Goal: Task Accomplishment & Management: Manage account settings

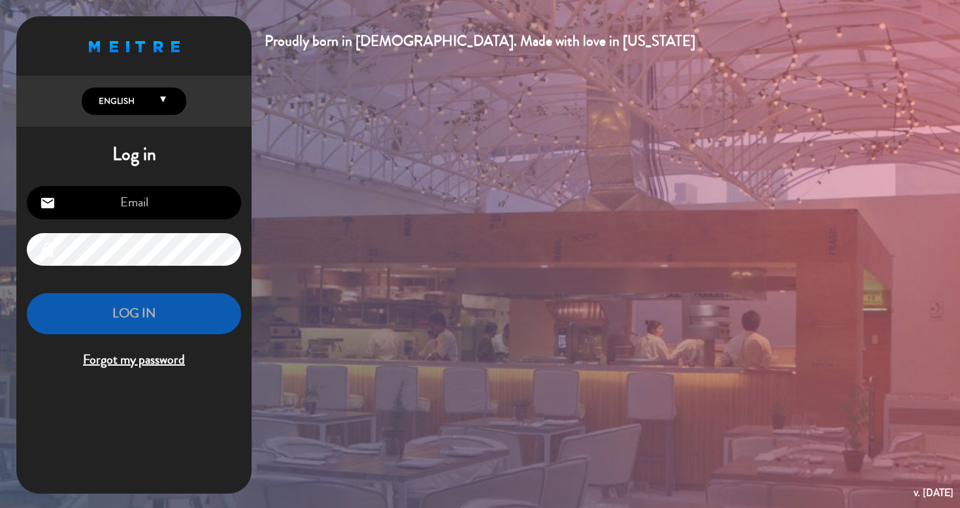
type input "[PERSON_NAME][EMAIL_ADDRESS][DOMAIN_NAME]"
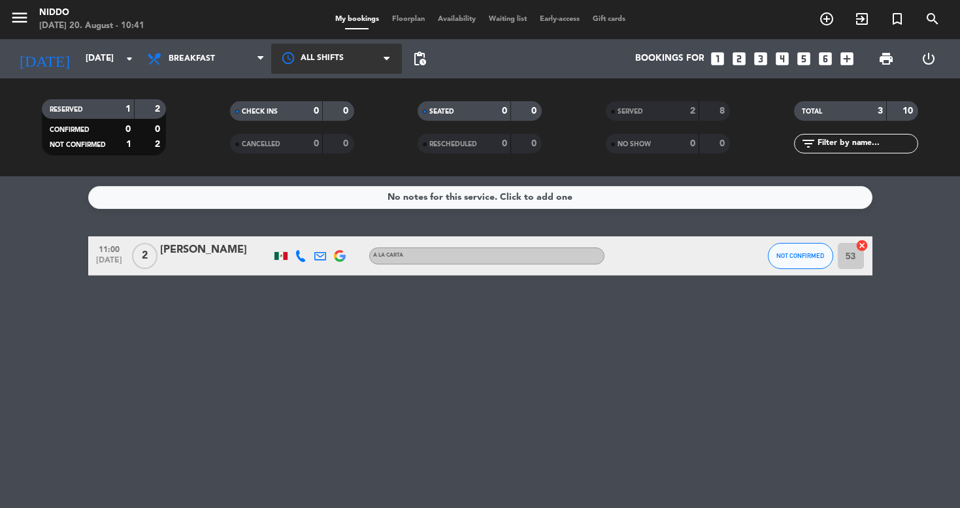
click at [364, 65] on div at bounding box center [336, 58] width 131 height 29
click at [442, 20] on span "Availability" at bounding box center [456, 19] width 51 height 7
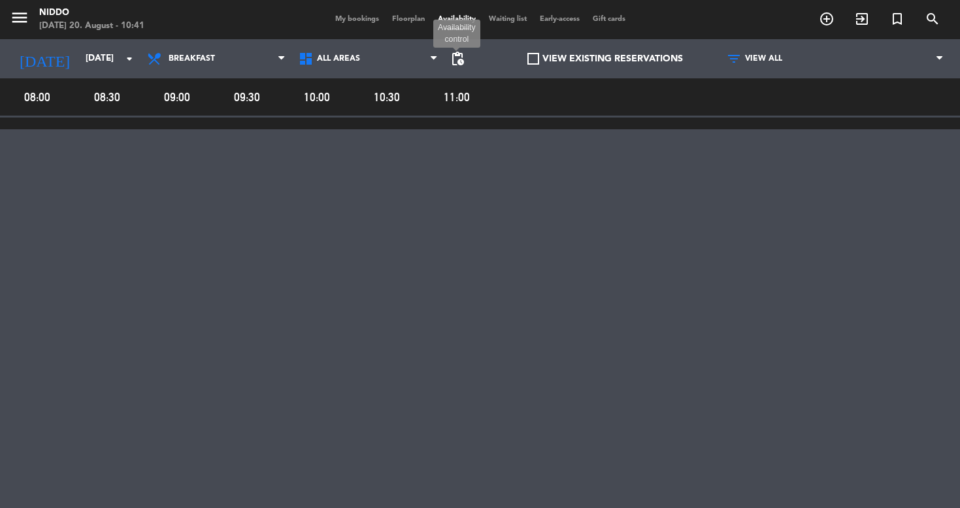
click at [457, 59] on span "pending_actions" at bounding box center [458, 59] width 16 height 16
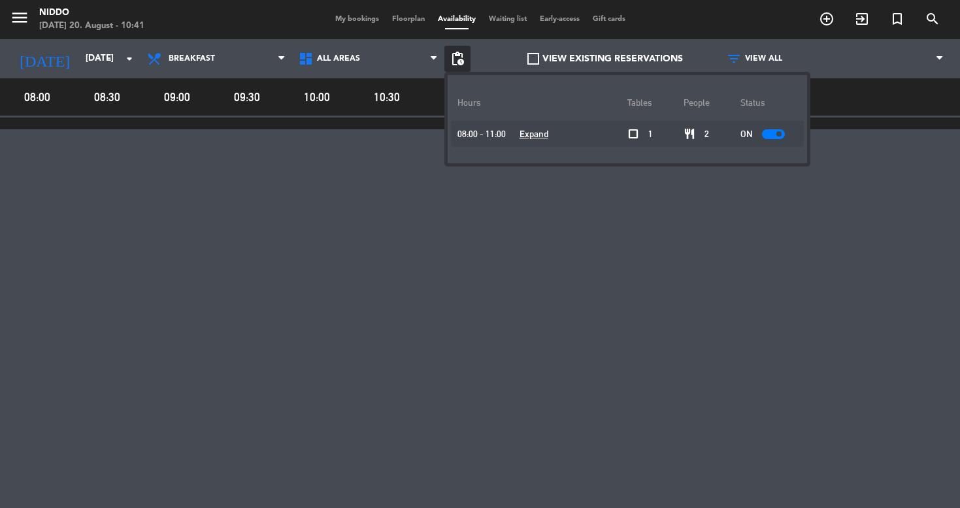
click at [401, 157] on div "08:00 08:30 09:00 09:30 10:00 10:30 11:00" at bounding box center [480, 274] width 960 height 392
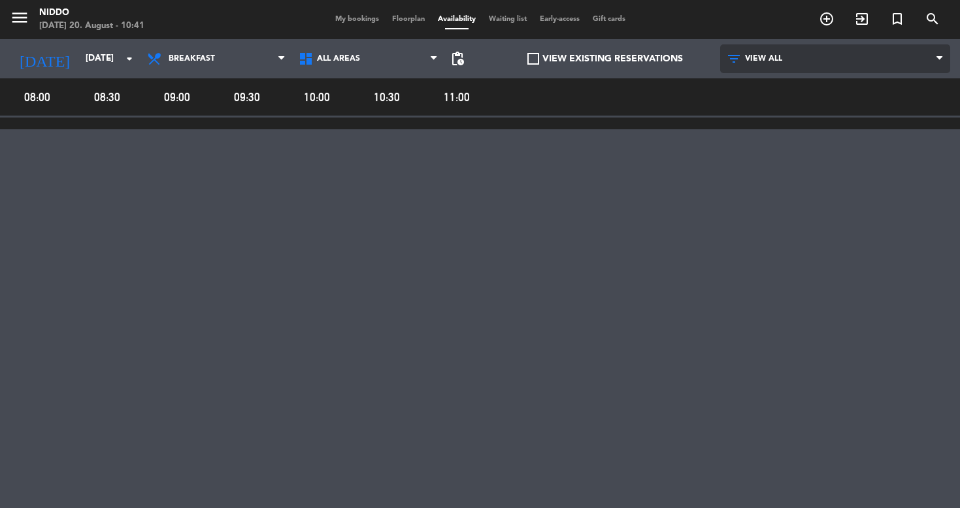
click at [759, 60] on span "VIEW ALL" at bounding box center [763, 58] width 37 height 9
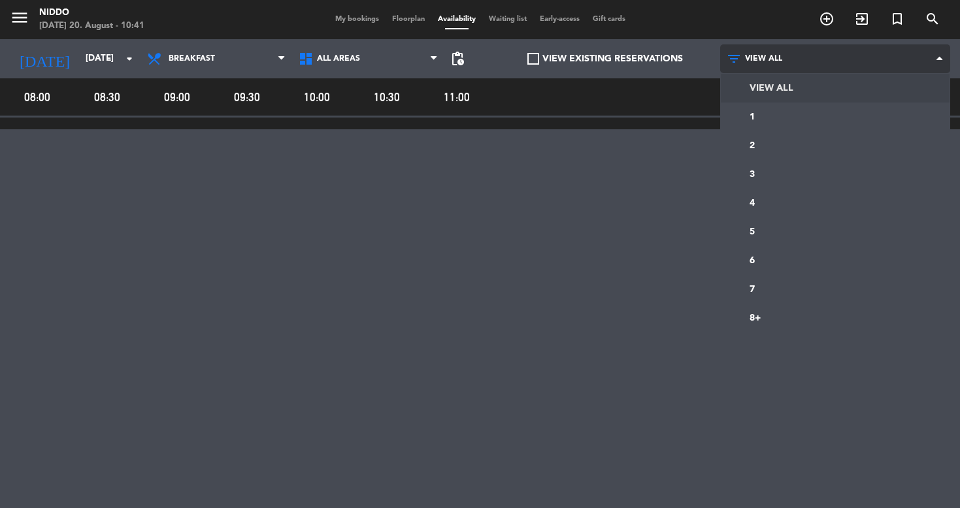
click at [759, 60] on span "VIEW ALL" at bounding box center [763, 58] width 37 height 9
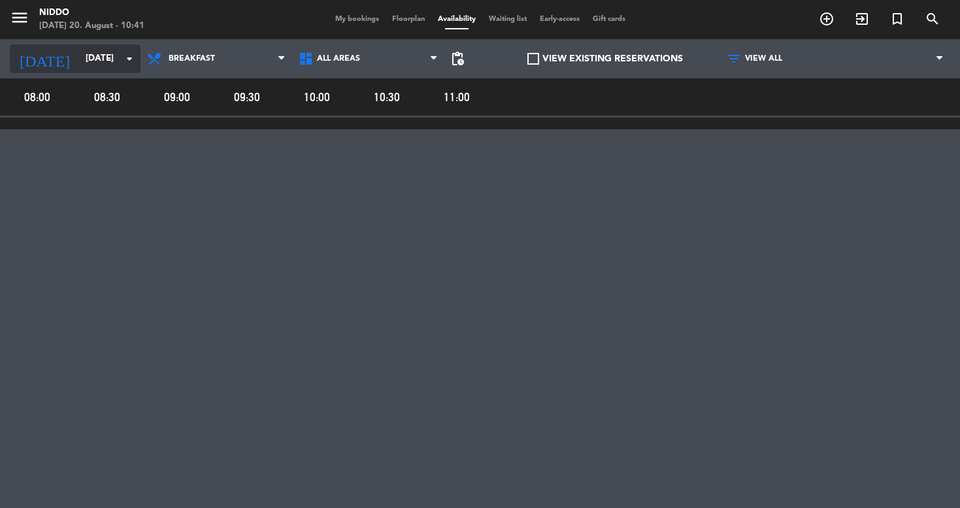
click at [96, 60] on input "[DATE]" at bounding box center [137, 59] width 117 height 24
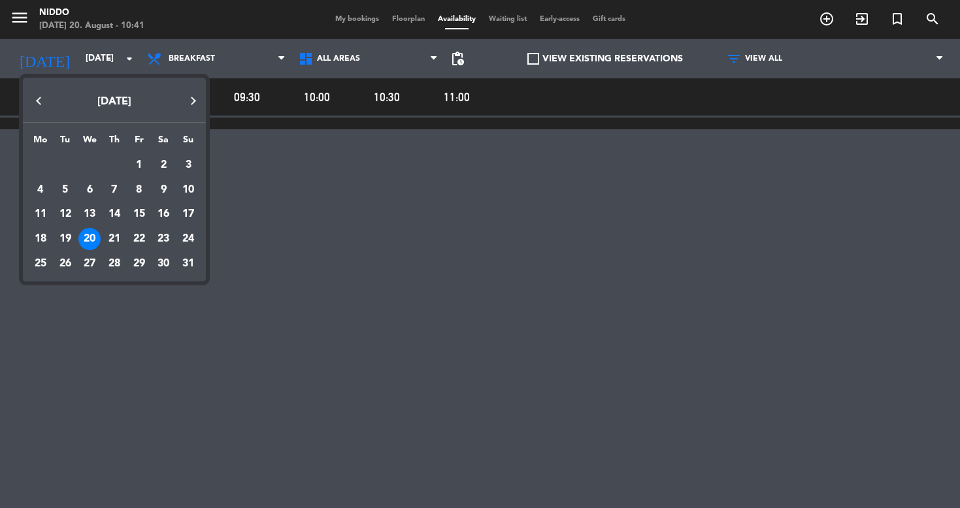
click at [96, 59] on div at bounding box center [480, 254] width 960 height 508
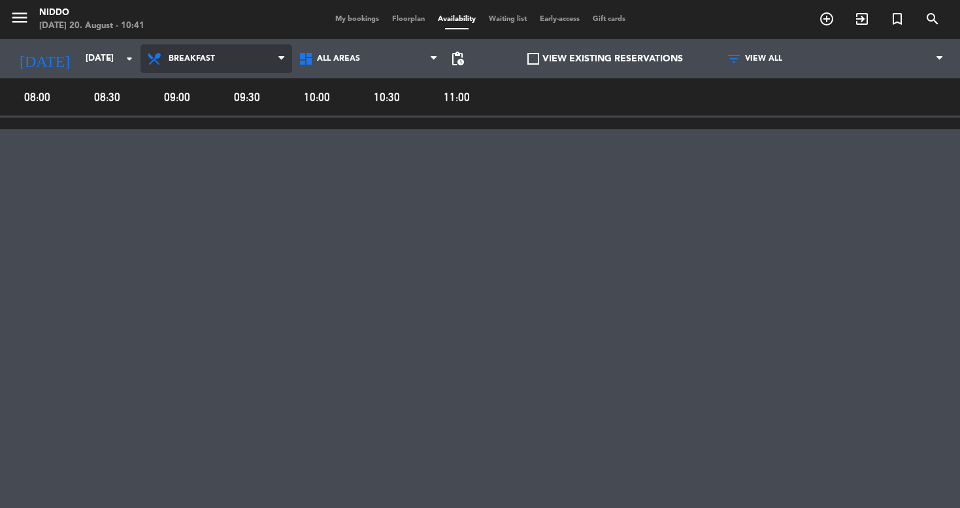
click at [217, 51] on span "Breakfast" at bounding box center [216, 58] width 152 height 29
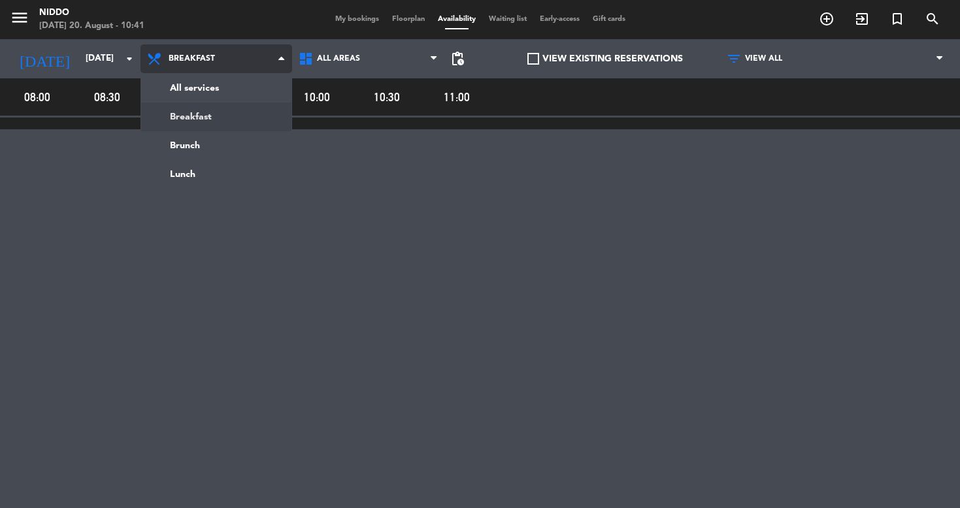
click at [217, 51] on span "Breakfast" at bounding box center [216, 58] width 152 height 29
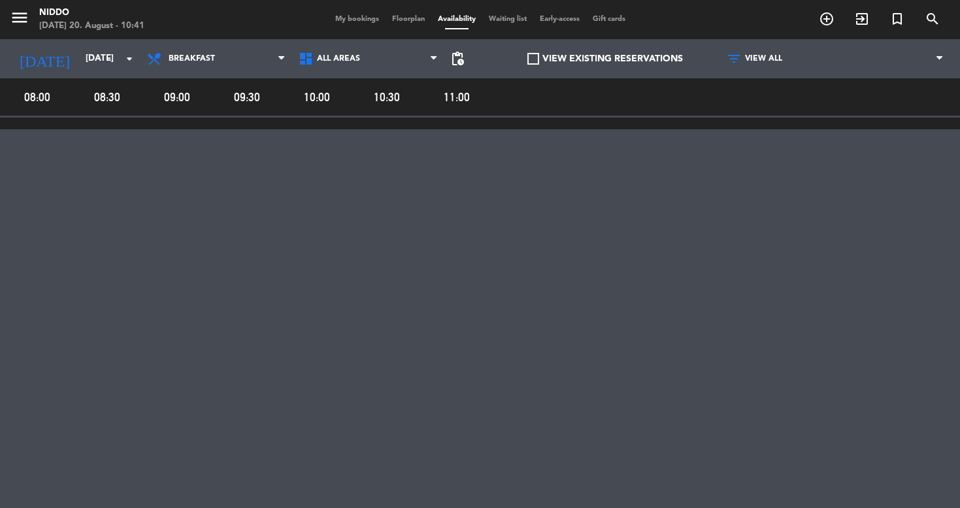
click at [518, 23] on span "Waiting list" at bounding box center [507, 19] width 51 height 7
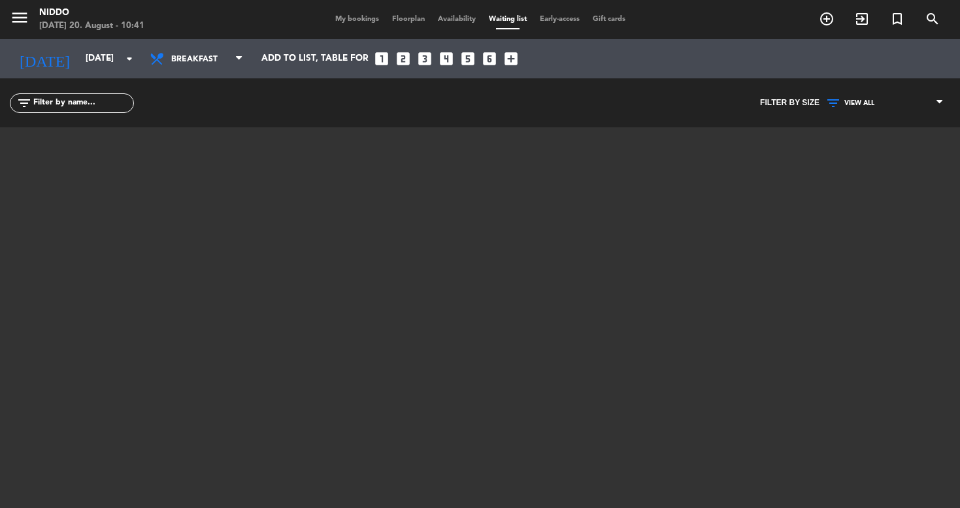
click at [444, 23] on span "Availability" at bounding box center [456, 19] width 51 height 7
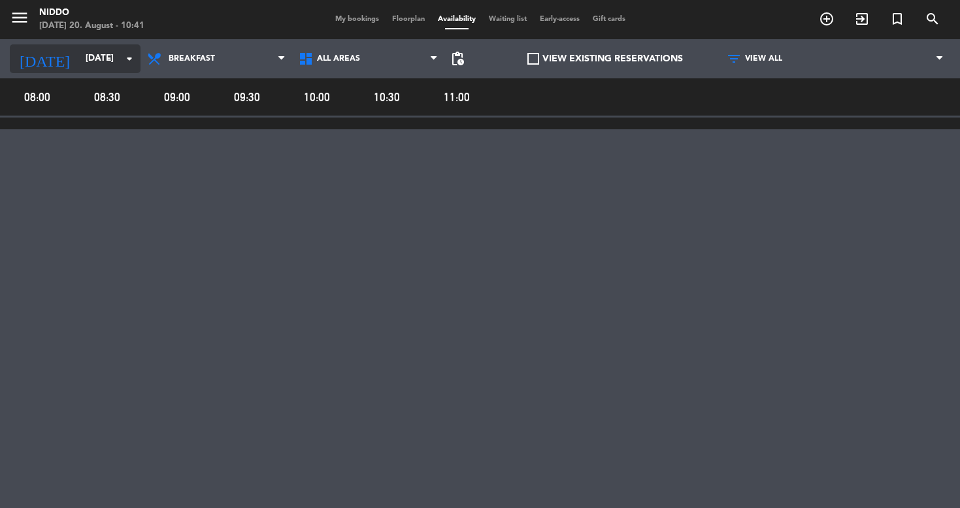
click at [125, 59] on icon "arrow_drop_down" at bounding box center [130, 59] width 16 height 16
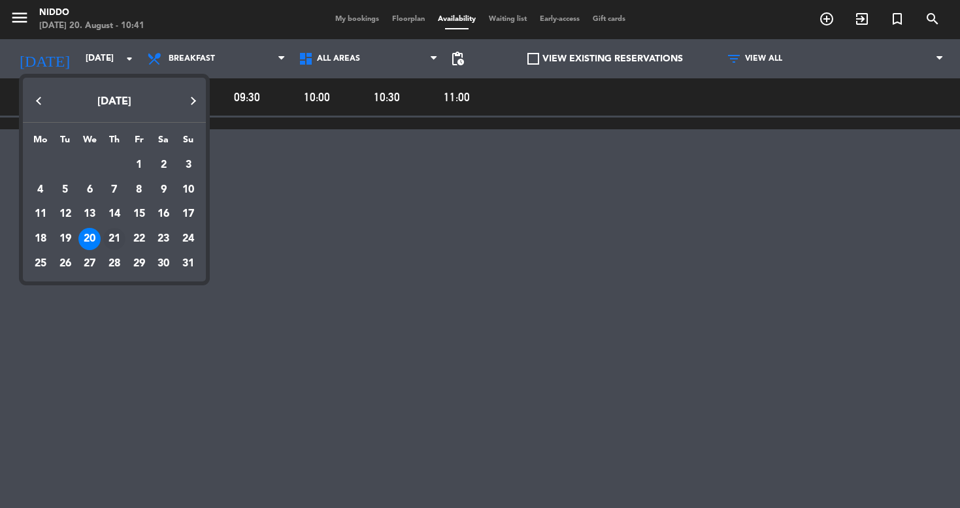
click at [110, 239] on div "21" at bounding box center [114, 239] width 22 height 22
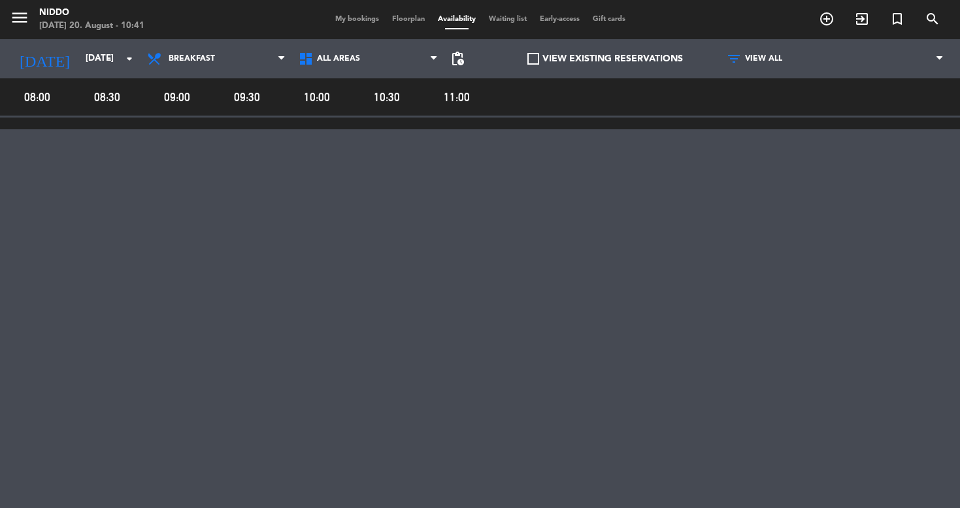
type input "[DATE]"
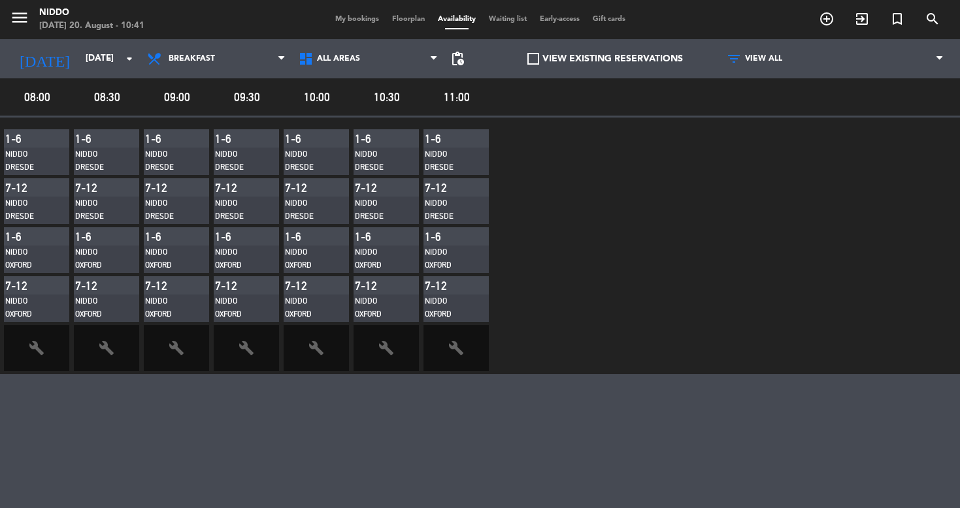
click at [35, 149] on div "Niddo Dresde" at bounding box center [28, 160] width 46 height 25
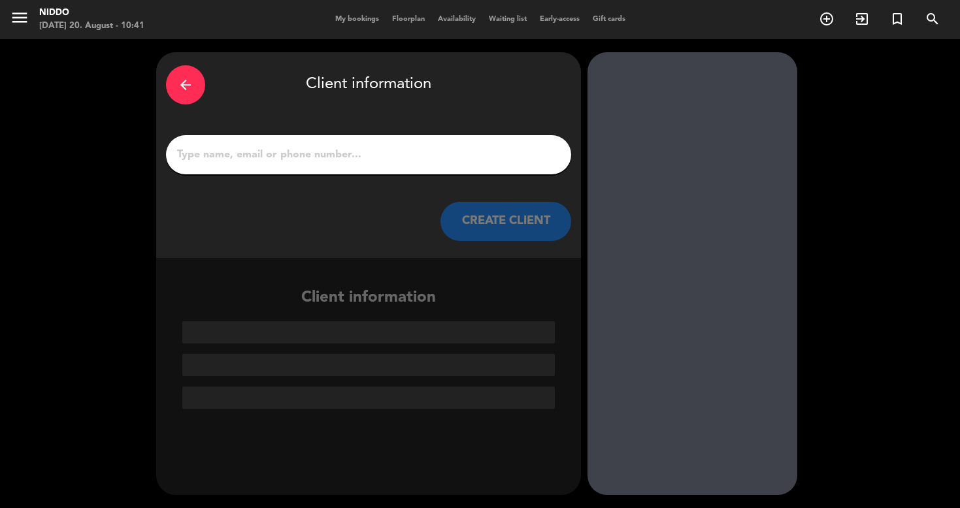
click at [179, 83] on icon "arrow_back" at bounding box center [186, 85] width 16 height 16
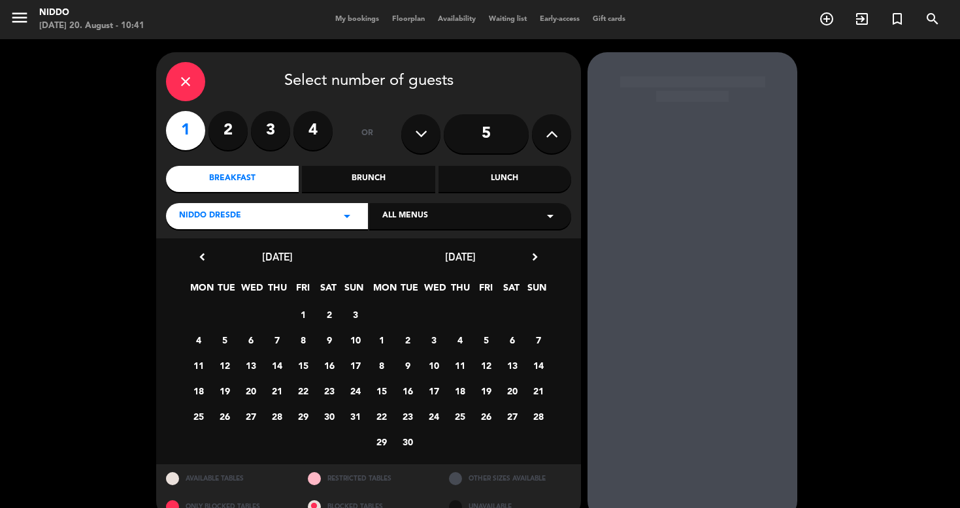
click at [185, 83] on icon "close" at bounding box center [186, 82] width 16 height 16
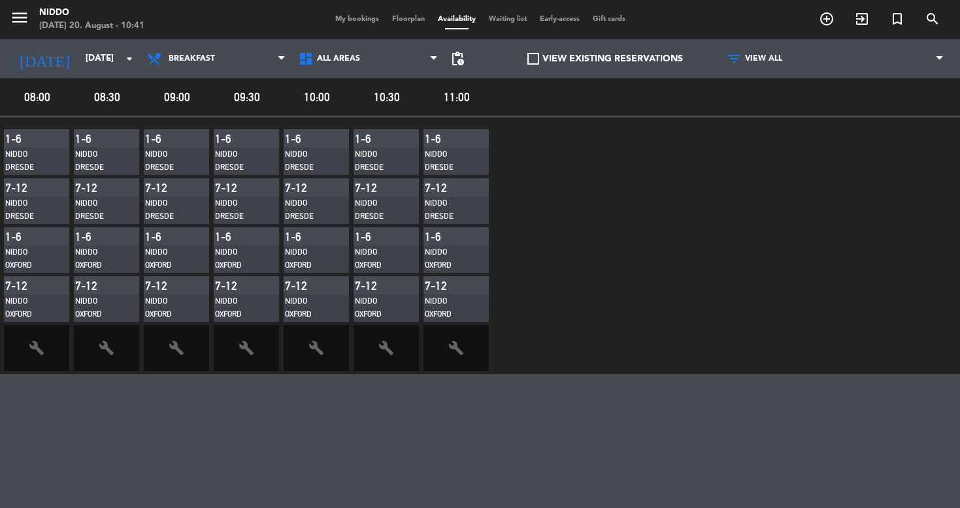
click at [36, 367] on span "build" at bounding box center [36, 348] width 65 height 46
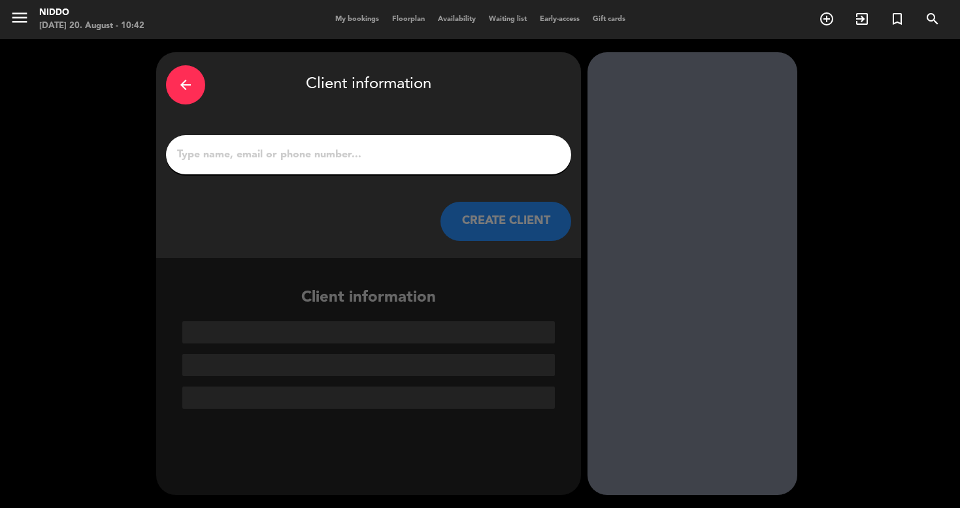
click at [201, 82] on div "arrow_back" at bounding box center [185, 84] width 39 height 39
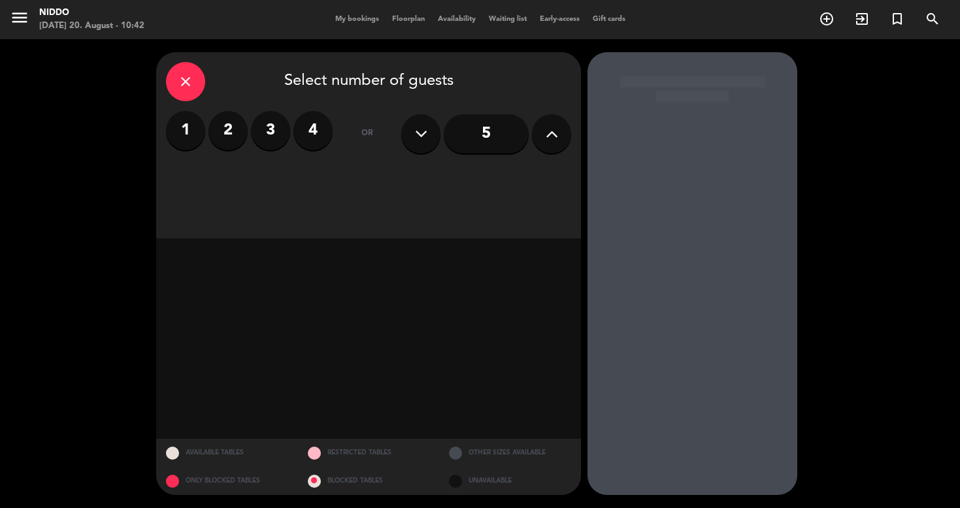
click at [189, 72] on div "close" at bounding box center [185, 81] width 39 height 39
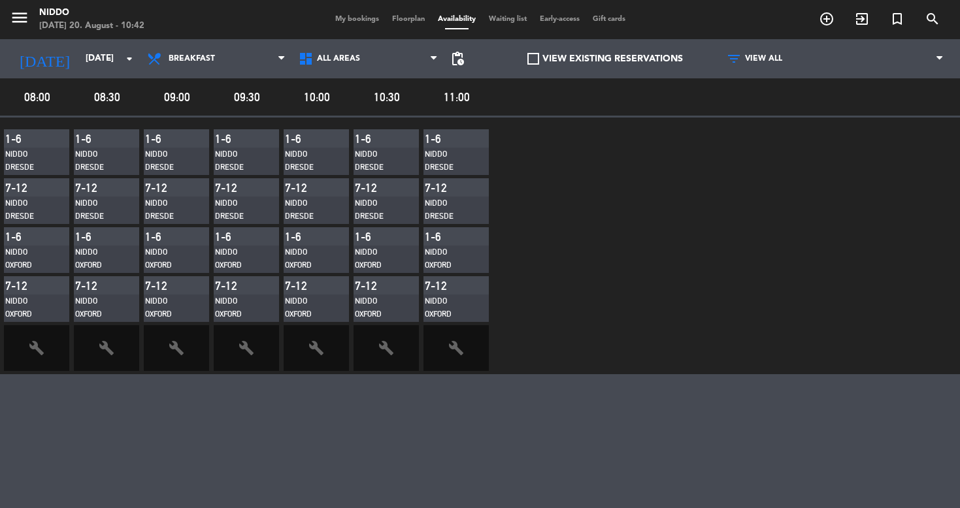
click at [35, 152] on div "Niddo Dresde" at bounding box center [28, 160] width 46 height 25
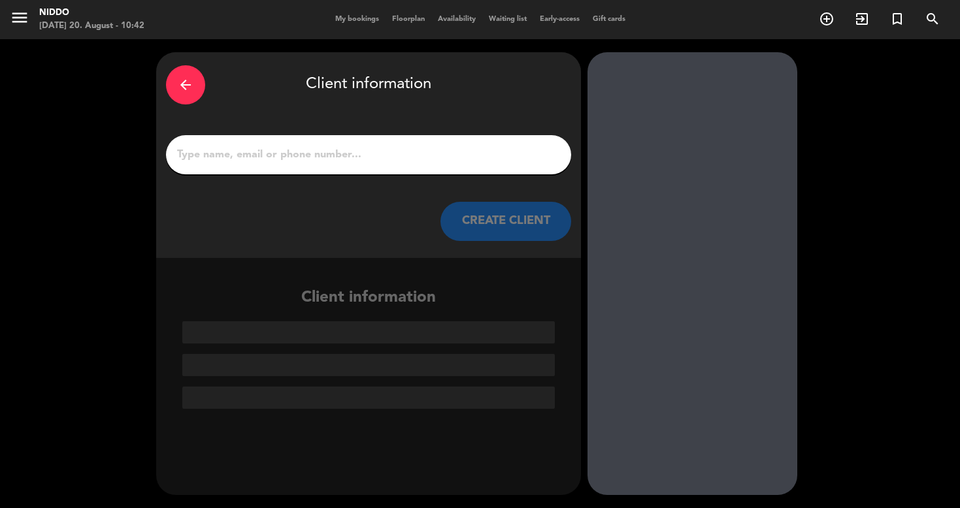
click at [186, 84] on icon "arrow_back" at bounding box center [186, 85] width 16 height 16
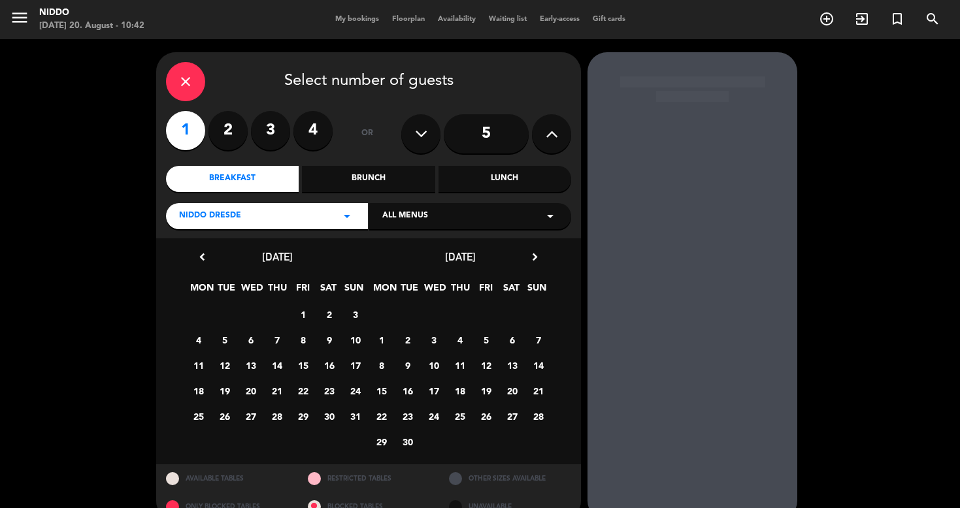
click at [186, 81] on icon "close" at bounding box center [186, 82] width 16 height 16
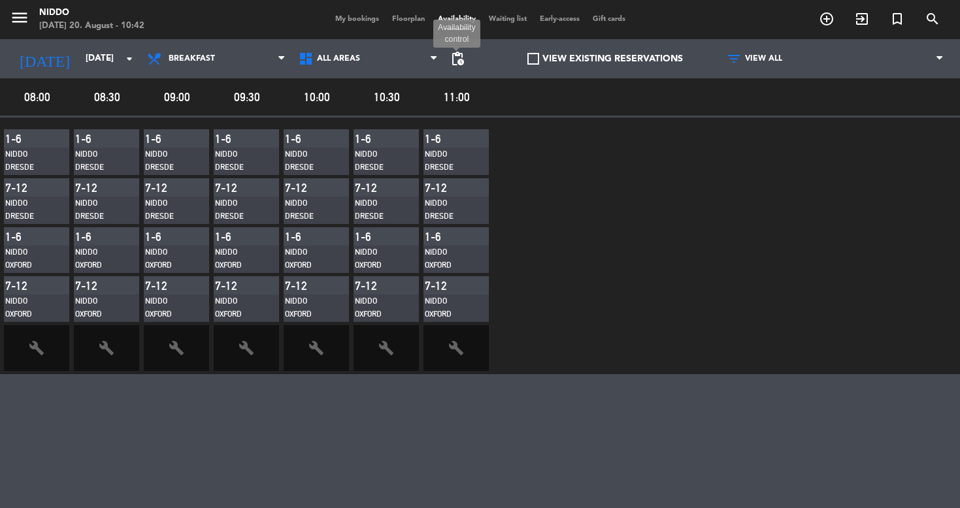
click at [460, 53] on span "pending_actions" at bounding box center [458, 59] width 16 height 16
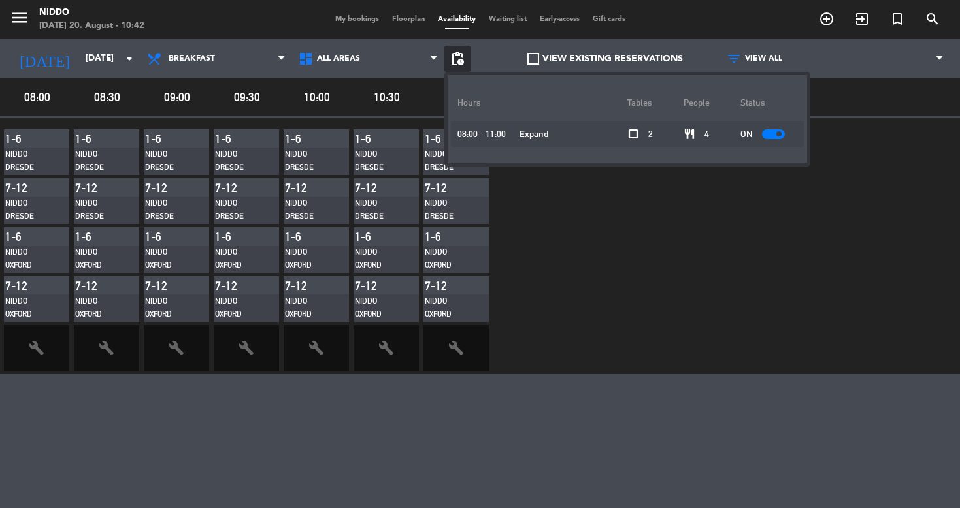
click at [460, 53] on span "pending_actions" at bounding box center [458, 59] width 16 height 16
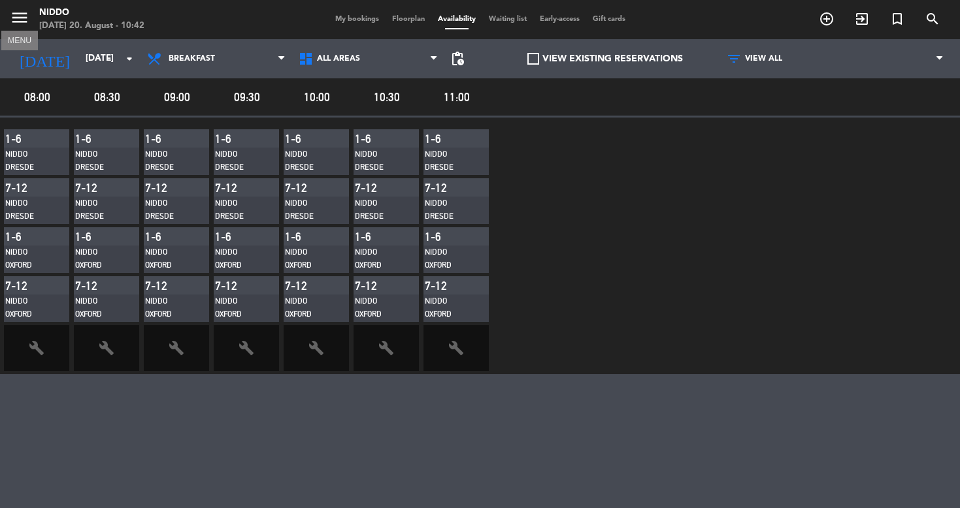
click at [22, 16] on icon "menu" at bounding box center [20, 18] width 20 height 20
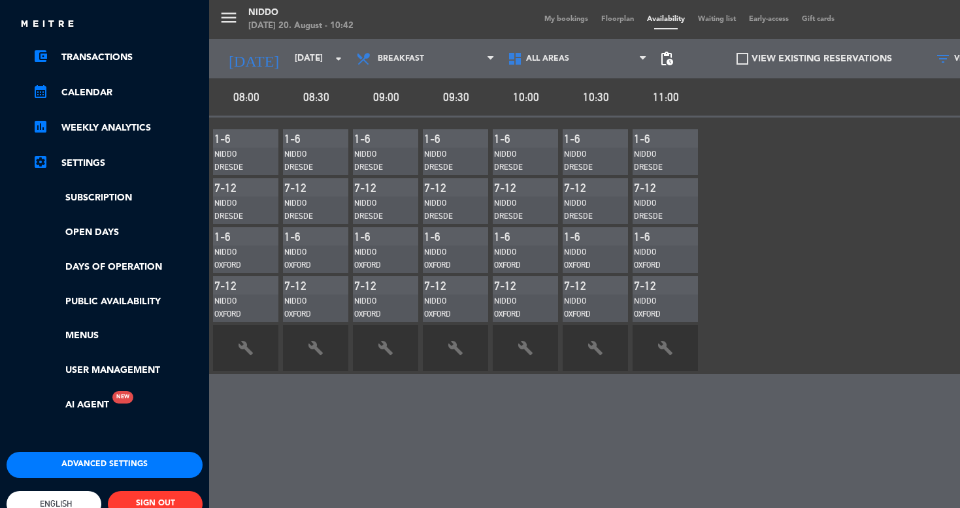
scroll to position [141, 0]
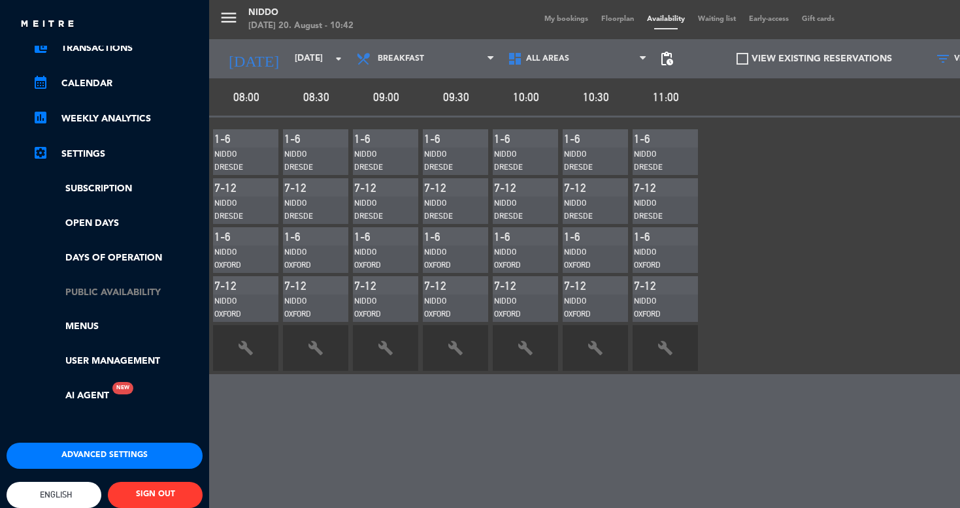
click at [155, 288] on link "Public availability" at bounding box center [118, 293] width 170 height 15
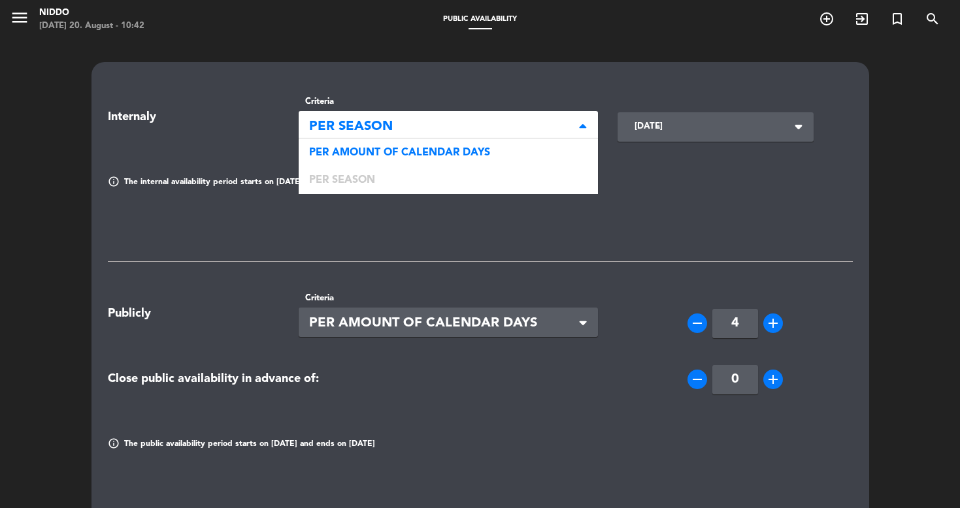
click at [379, 128] on span "PER SEASON" at bounding box center [443, 127] width 268 height 22
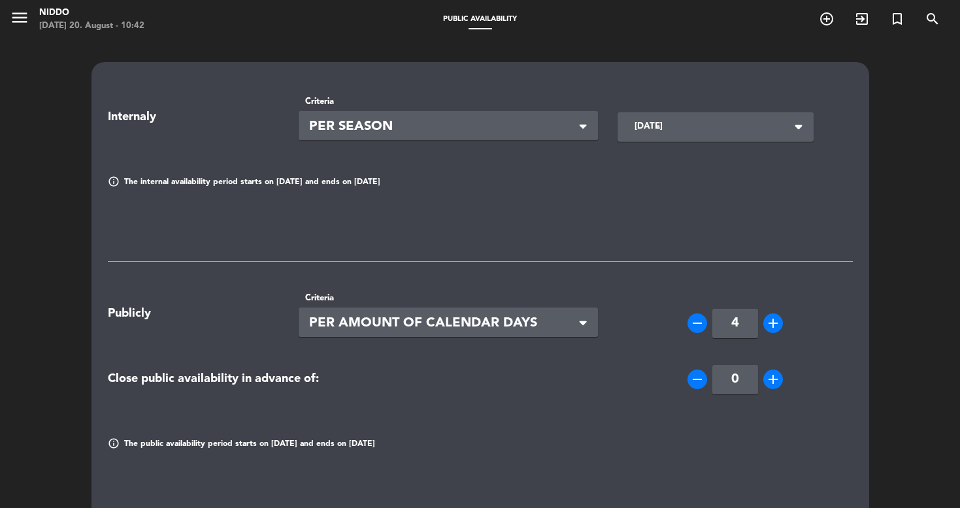
click at [346, 133] on span "PER SEASON" at bounding box center [443, 127] width 268 height 22
click at [353, 128] on span "PER SEASON" at bounding box center [443, 127] width 268 height 22
click at [687, 125] on input "[DATE]" at bounding box center [707, 127] width 159 height 24
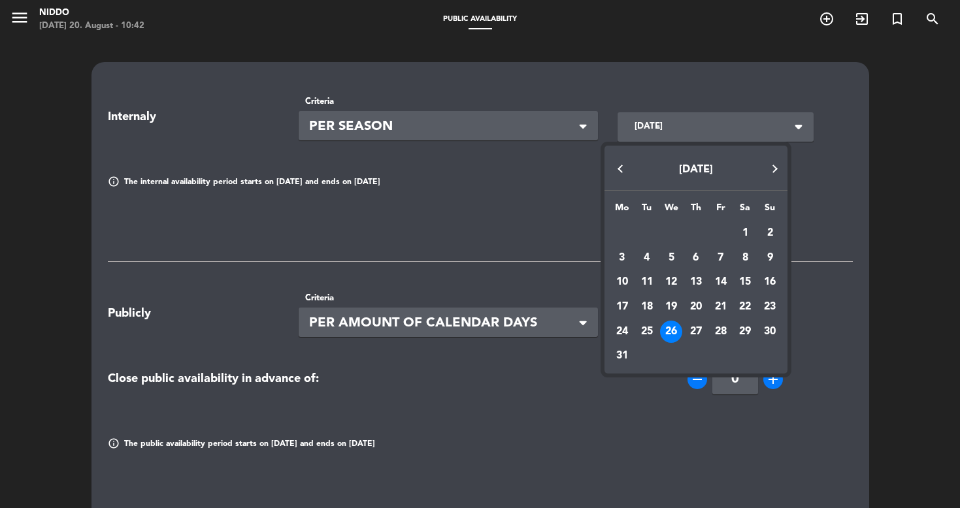
click at [856, 147] on div at bounding box center [480, 254] width 960 height 508
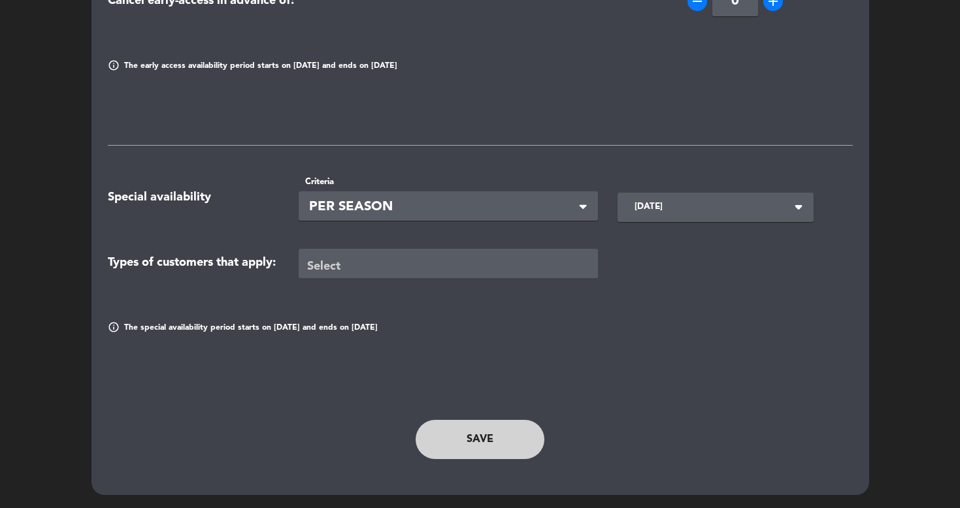
scroll to position [640, 0]
click at [517, 453] on button "Save" at bounding box center [480, 439] width 129 height 39
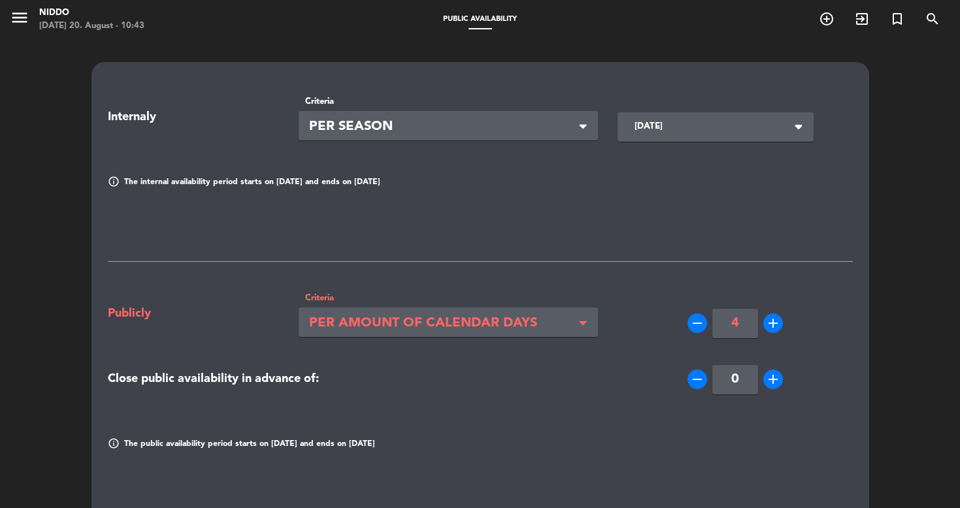
scroll to position [0, 0]
click at [13, 17] on icon "menu" at bounding box center [20, 18] width 20 height 20
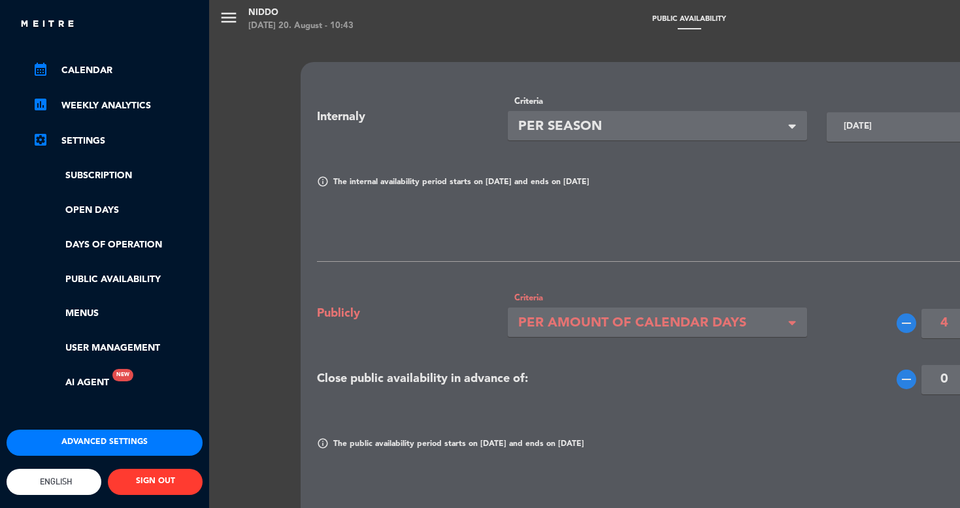
scroll to position [161, 0]
click at [101, 272] on link "Public availability" at bounding box center [118, 279] width 170 height 15
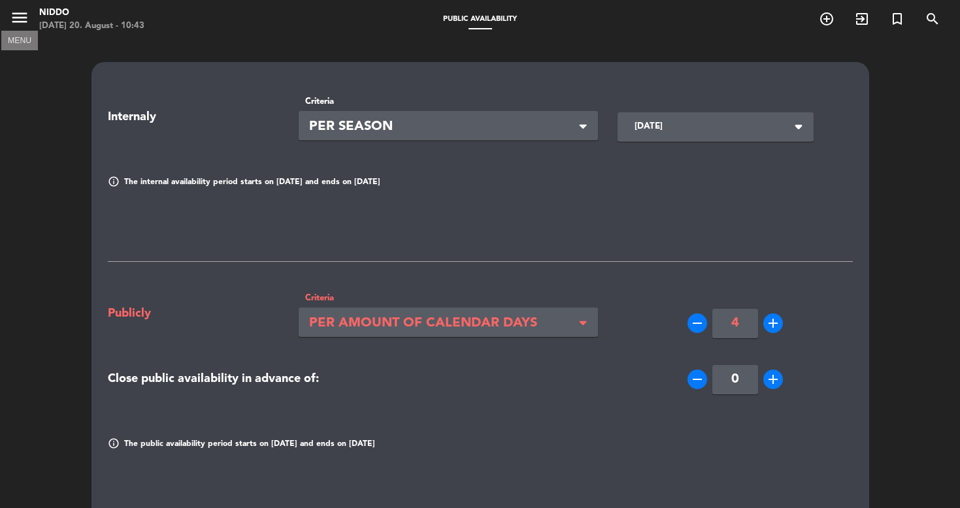
click at [17, 18] on icon "menu" at bounding box center [20, 18] width 20 height 20
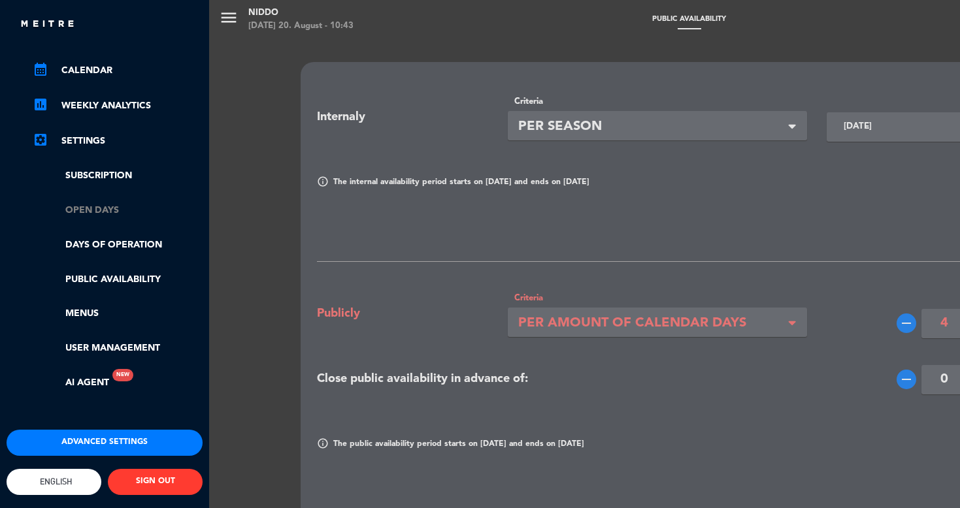
click at [99, 203] on link "Open Days" at bounding box center [118, 210] width 170 height 15
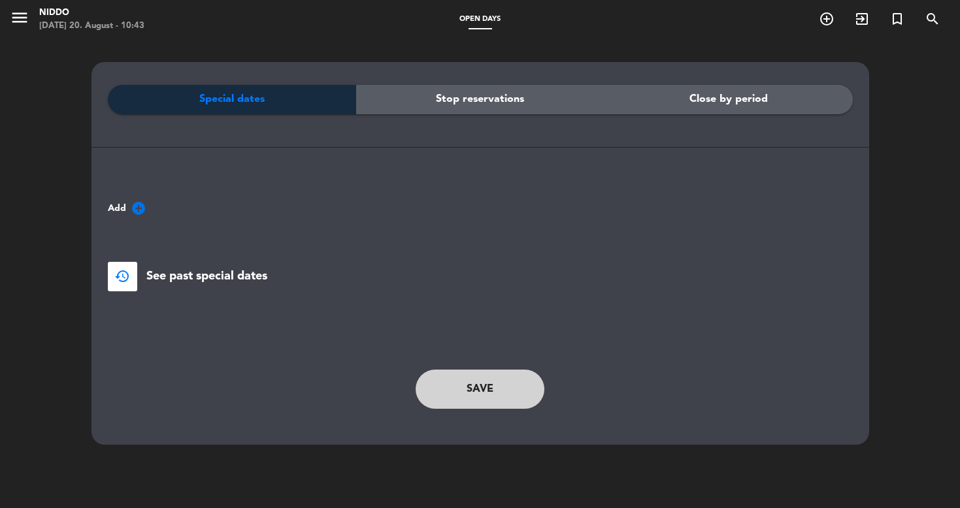
click at [447, 97] on span "Stop reservations" at bounding box center [480, 99] width 88 height 17
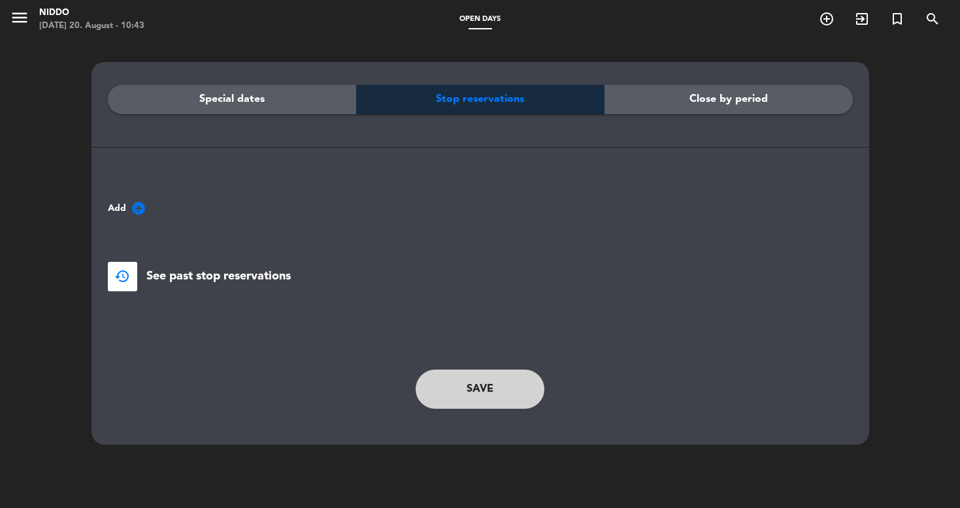
click at [772, 106] on div "Close by period" at bounding box center [728, 99] width 248 height 29
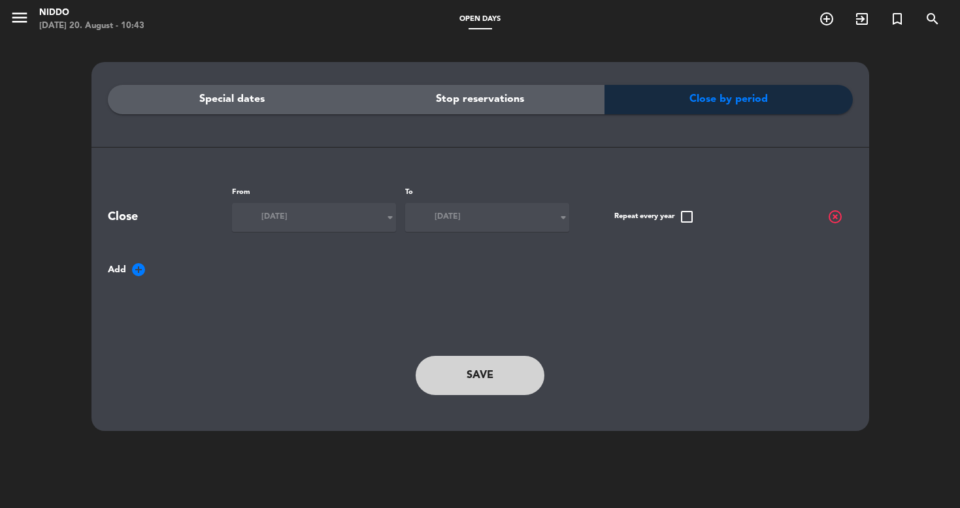
click at [837, 215] on span "highlight_off" at bounding box center [835, 217] width 16 height 16
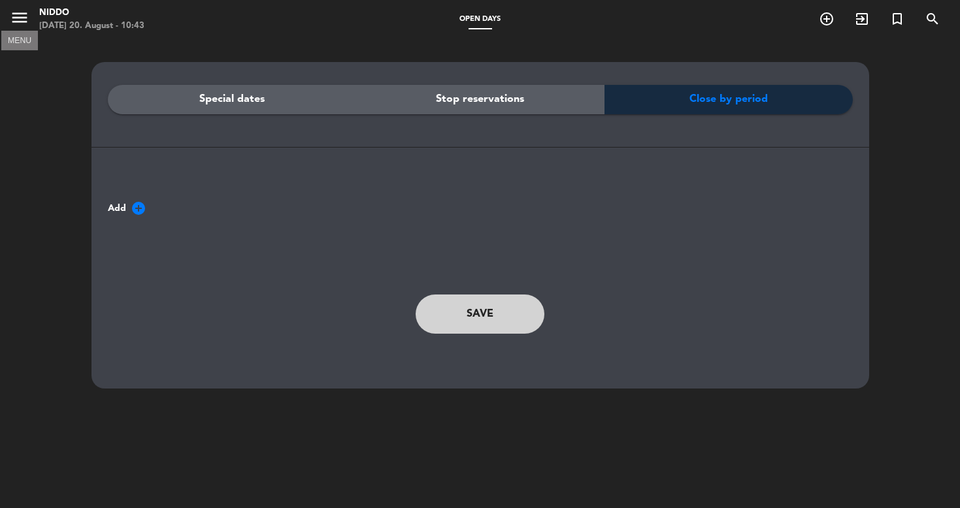
click at [24, 24] on icon "menu" at bounding box center [20, 18] width 20 height 20
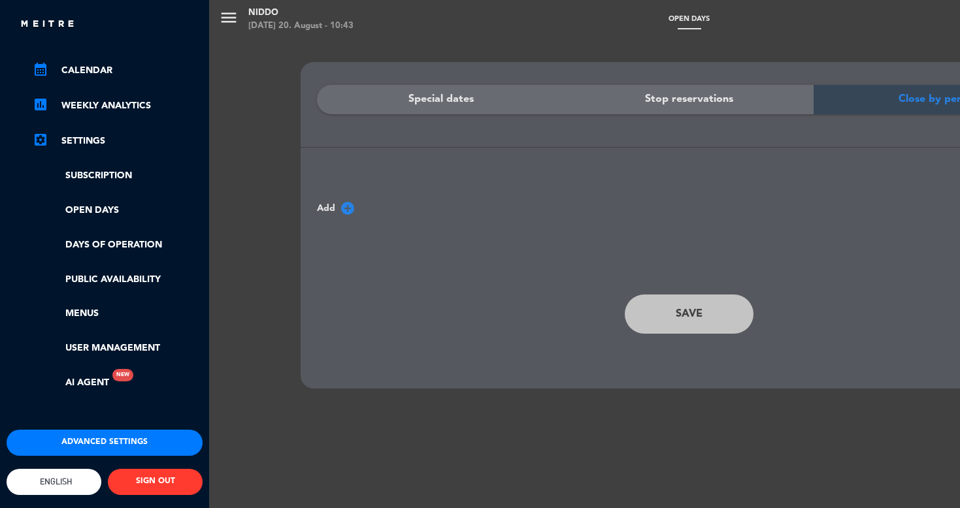
click at [118, 78] on ul "chrome_reader_mode List of Reservations account_box Clients account_balance_wal…" at bounding box center [105, 174] width 196 height 434
click at [106, 65] on link "calendar_month Calendar" at bounding box center [118, 71] width 170 height 16
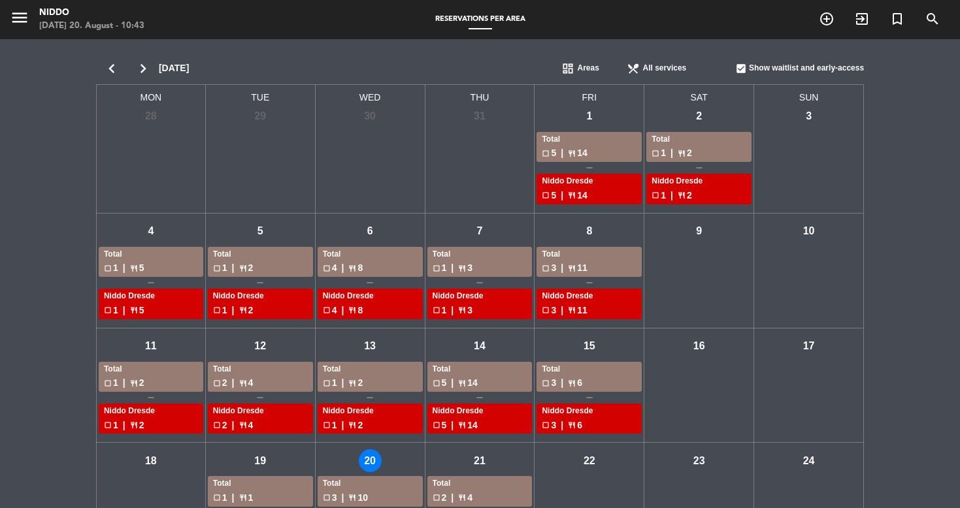
click at [355, 304] on div "check_box_outline_blank 4 | restaurant 8" at bounding box center [370, 310] width 95 height 15
click at [6, 11] on div "menu Niddo [DATE] 20. August - 10:43" at bounding box center [120, 20] width 240 height 31
click at [20, 13] on icon "menu" at bounding box center [20, 18] width 20 height 20
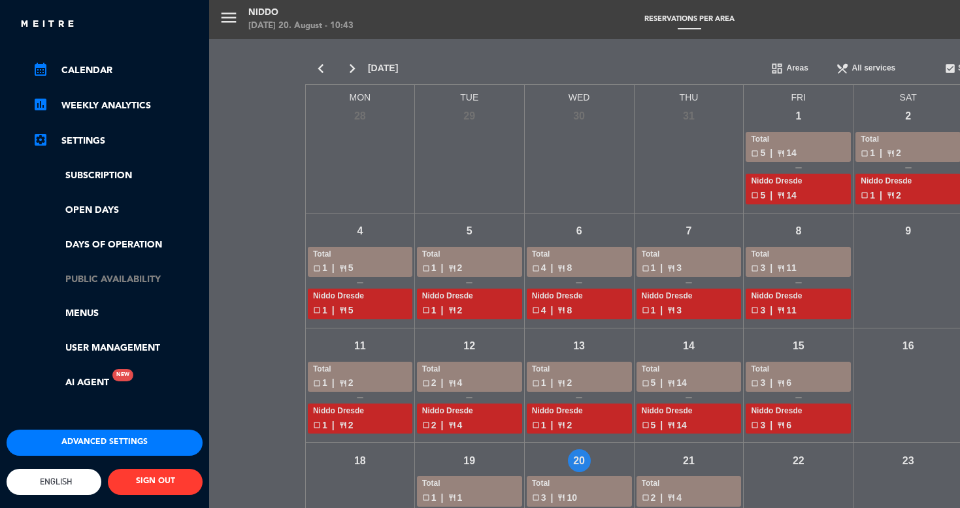
click at [127, 272] on link "Public availability" at bounding box center [118, 279] width 170 height 15
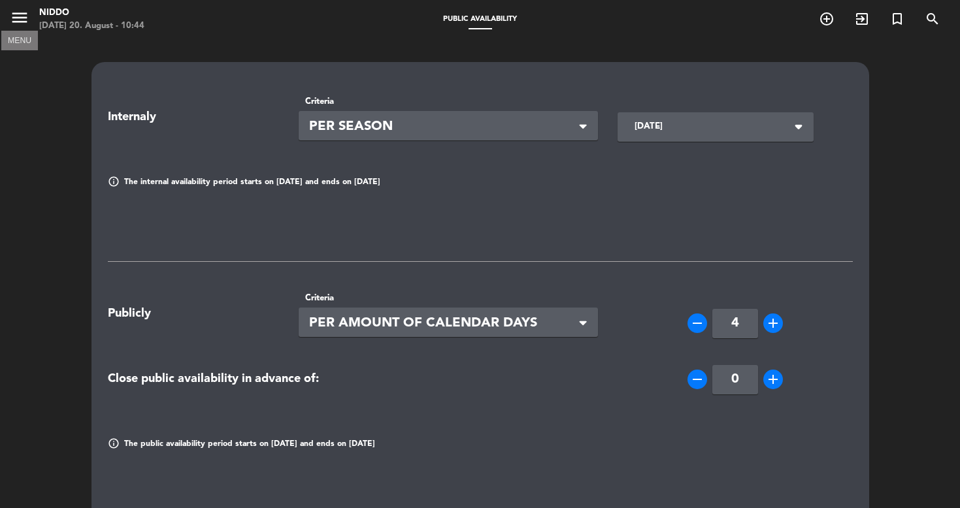
click at [27, 20] on icon "menu" at bounding box center [20, 18] width 20 height 20
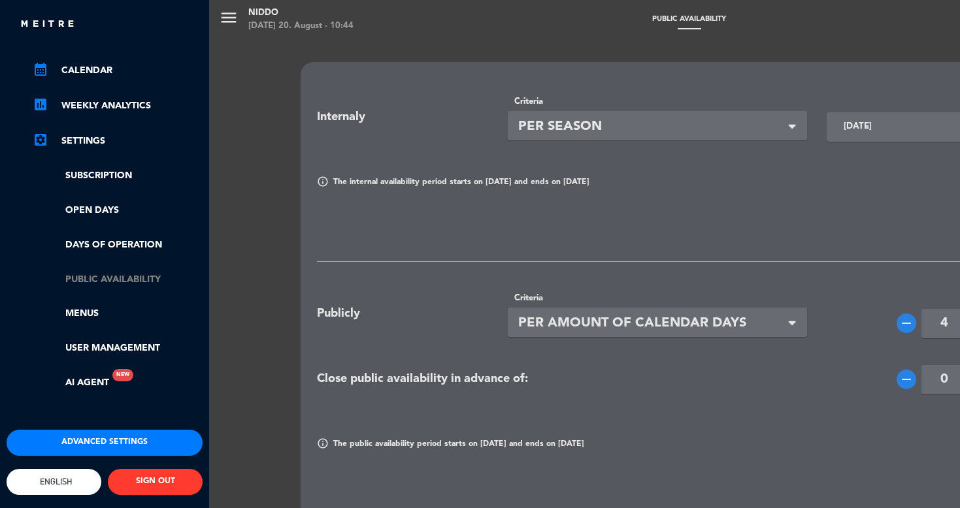
click at [151, 274] on link "Public availability" at bounding box center [118, 279] width 170 height 15
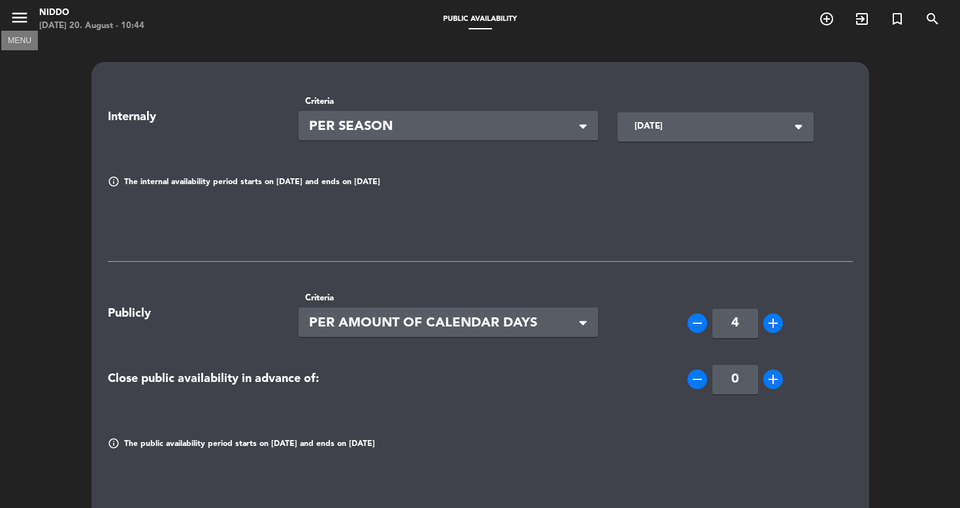
click at [22, 26] on icon "menu" at bounding box center [20, 18] width 20 height 20
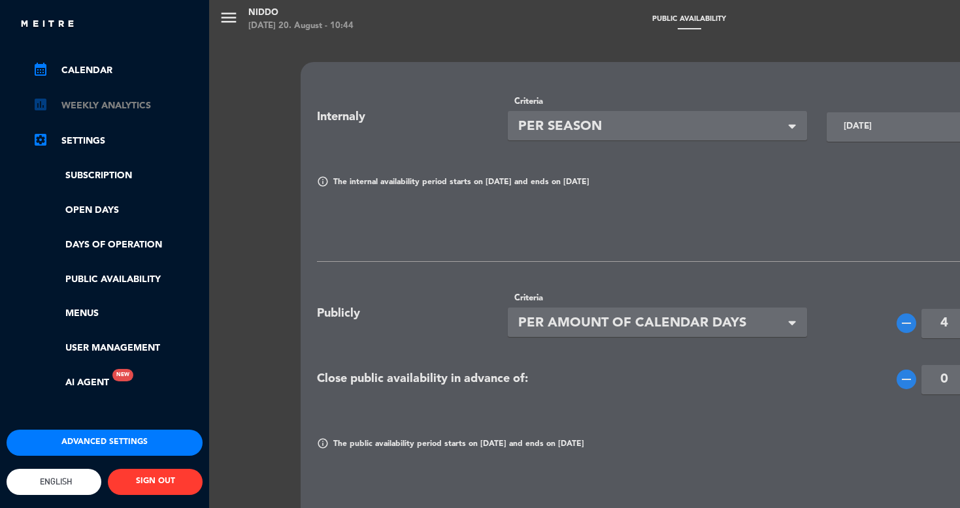
click at [121, 98] on link "assessment Weekly Analytics" at bounding box center [118, 106] width 170 height 16
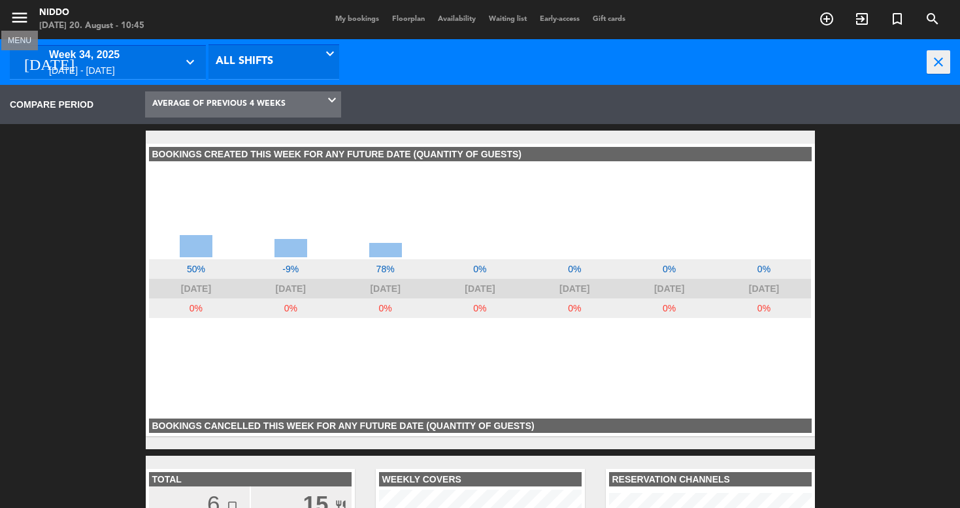
click at [27, 14] on icon "menu" at bounding box center [20, 18] width 20 height 20
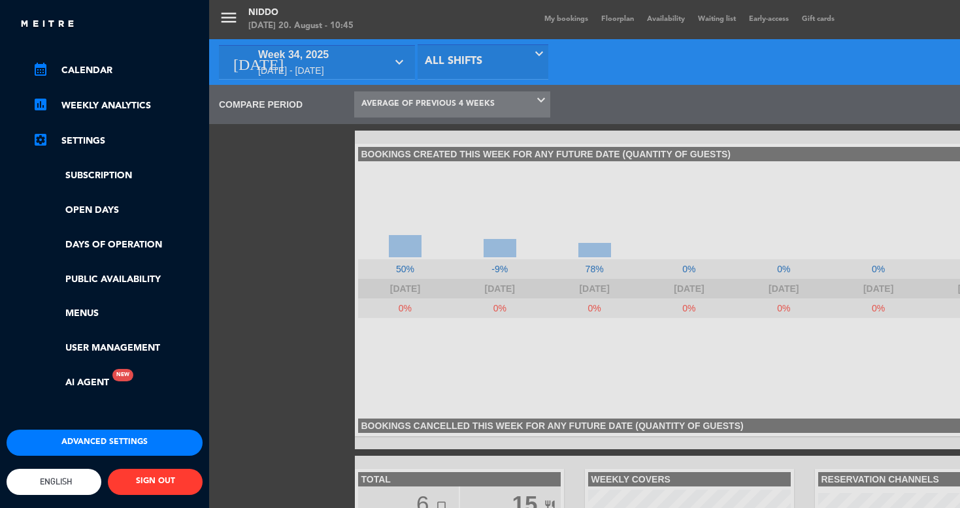
click at [136, 430] on button "Advanced settings" at bounding box center [105, 443] width 196 height 26
